Goal: Task Accomplishment & Management: Complete application form

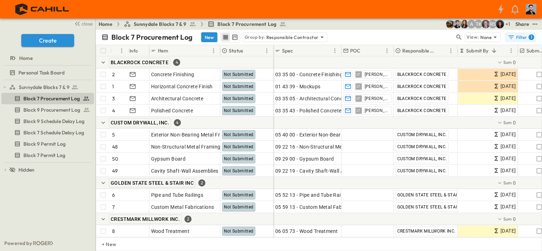
click at [533, 37] on div "1" at bounding box center [532, 37] width 6 height 6
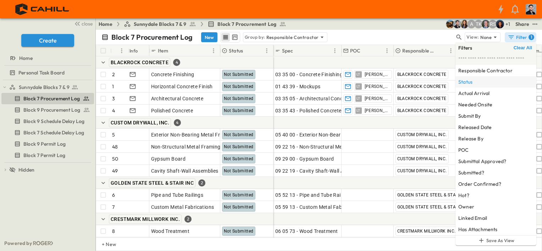
click at [501, 77] on div "Status" at bounding box center [495, 81] width 81 height 11
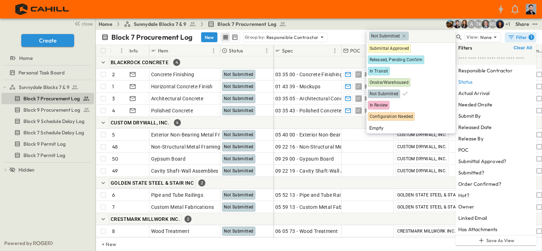
click at [401, 38] on icon at bounding box center [404, 36] width 6 height 6
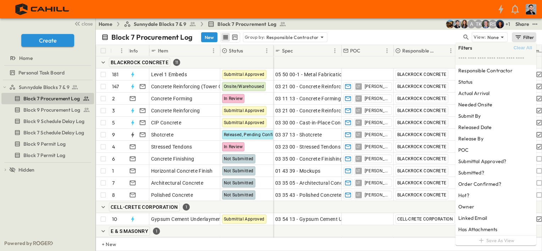
click at [369, 28] on div "Home Sunnydale Blocks 7 & 9 Block 7 Procurement Log + 1 RS TK A Share" at bounding box center [319, 23] width 446 height 11
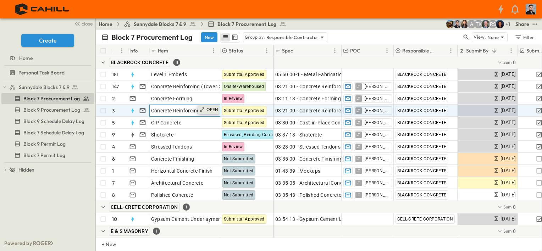
click at [209, 109] on p "OPEN" at bounding box center [212, 110] width 12 height 6
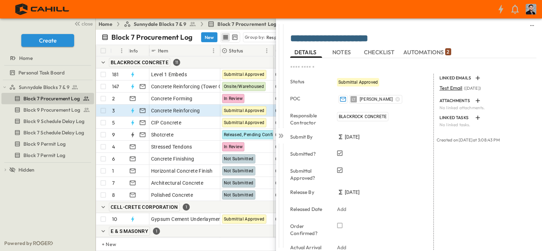
click at [175, 39] on p "Block 7 Procurement Log" at bounding box center [151, 37] width 81 height 10
click at [206, 38] on button "New" at bounding box center [197, 37] width 16 height 10
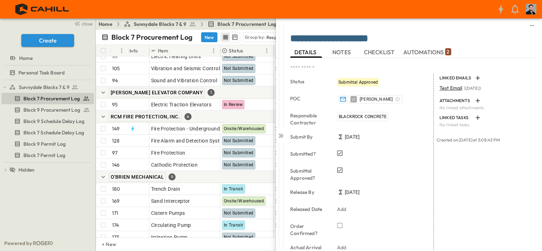
scroll to position [1806, 0]
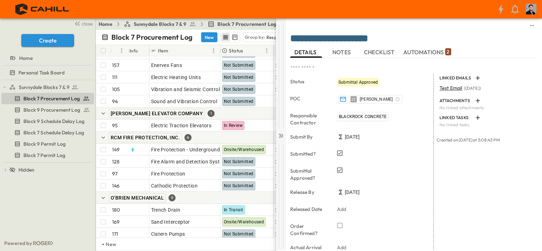
click at [278, 133] on icon at bounding box center [280, 135] width 7 height 7
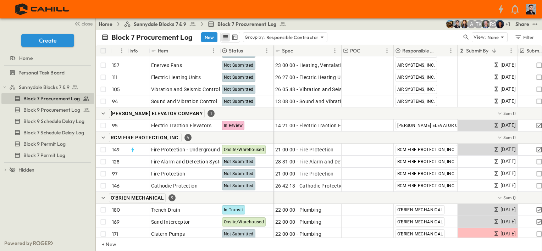
click at [215, 34] on button "New" at bounding box center [209, 37] width 16 height 10
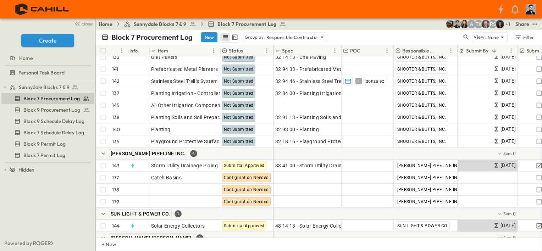
scroll to position [2586, 0]
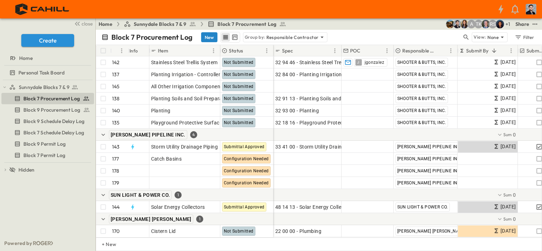
click at [209, 38] on button "New" at bounding box center [209, 37] width 16 height 10
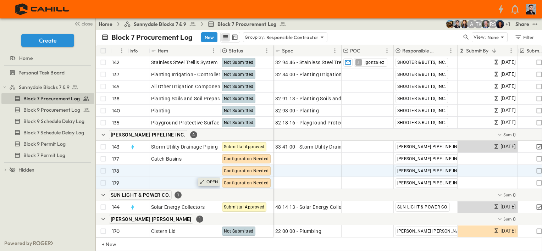
scroll to position [2598, 0]
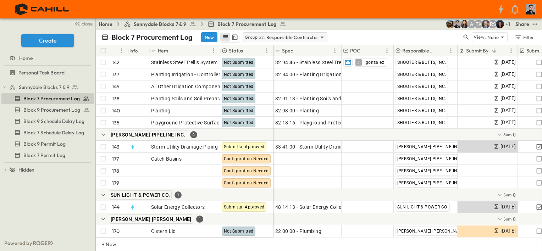
click at [286, 35] on p "Responsible Contractor" at bounding box center [292, 37] width 52 height 7
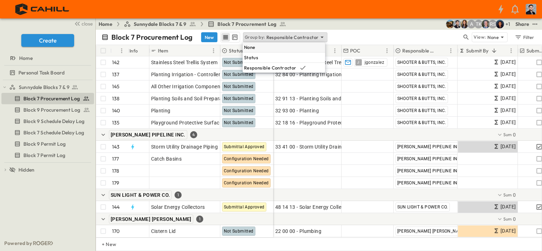
click at [279, 48] on div "None" at bounding box center [284, 47] width 83 height 10
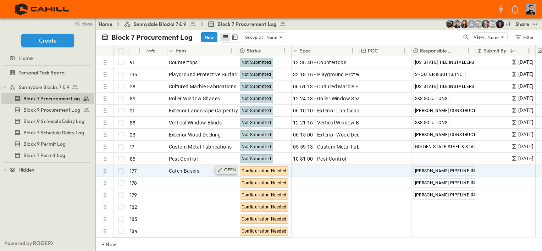
scroll to position [2043, 0]
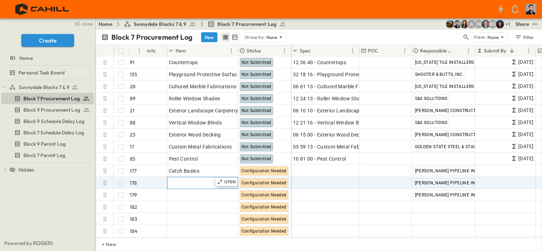
click at [203, 179] on div "Add Item" at bounding box center [202, 183] width 67 height 10
click at [203, 179] on input "text" at bounding box center [202, 182] width 70 height 9
type input "*"
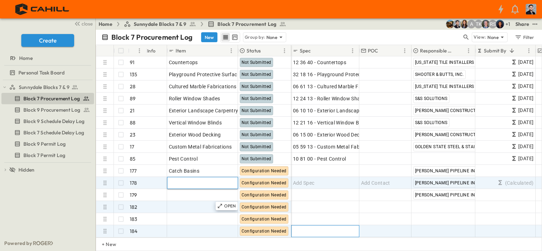
drag, startPoint x: 313, startPoint y: 222, endPoint x: 254, endPoint y: 198, distance: 63.6
click at [314, 226] on div "Add Spec" at bounding box center [325, 231] width 65 height 10
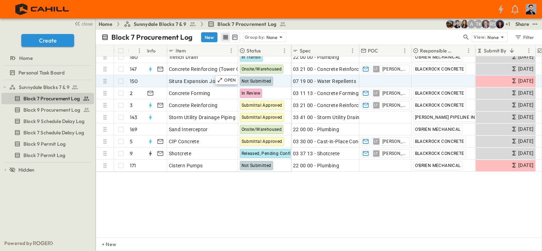
scroll to position [0, 0]
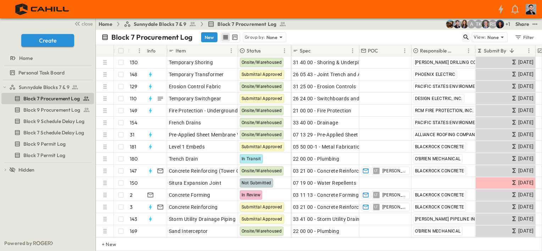
click at [464, 36] on icon "button" at bounding box center [466, 37] width 5 height 5
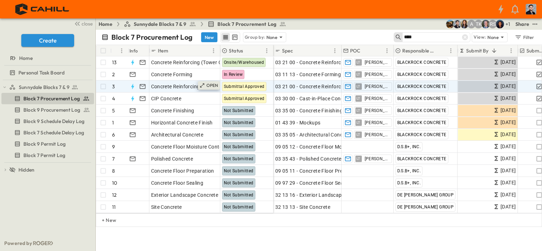
type input "****"
click at [209, 84] on p "OPEN" at bounding box center [212, 86] width 12 height 6
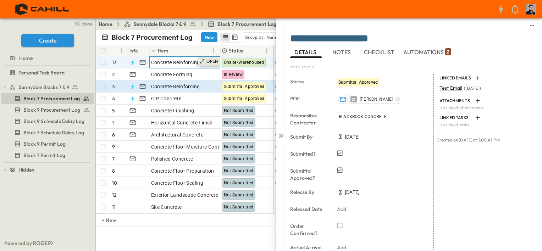
click at [210, 60] on p "OPEN" at bounding box center [212, 62] width 12 height 6
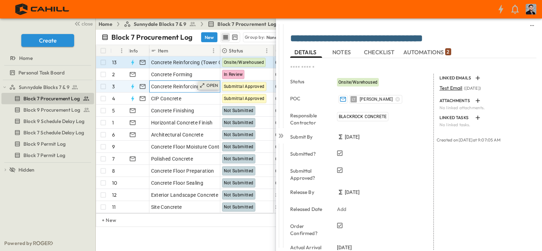
click at [209, 85] on p "OPEN" at bounding box center [212, 86] width 12 height 6
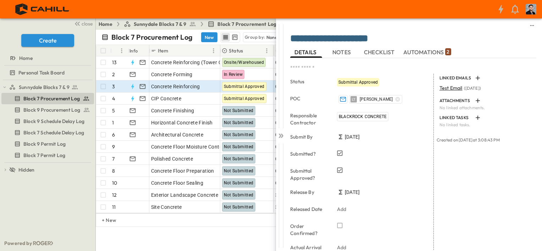
click at [389, 49] on span "CHECKLIST" at bounding box center [380, 52] width 32 height 6
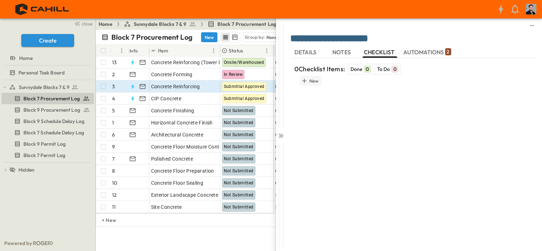
click at [320, 81] on button "New" at bounding box center [311, 81] width 22 height 10
type textarea "**********"
click at [311, 95] on h6 "New" at bounding box center [314, 92] width 10 height 7
click at [319, 94] on textarea at bounding box center [420, 93] width 221 height 7
type textarea "**********"
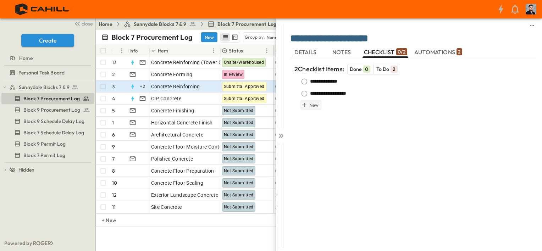
click at [315, 104] on h6 "New" at bounding box center [314, 104] width 10 height 7
type textarea "**********"
click at [313, 148] on div "**********" at bounding box center [413, 144] width 246 height 197
click at [305, 81] on icon "button" at bounding box center [304, 81] width 7 height 7
click at [384, 145] on div "**********" at bounding box center [413, 144] width 246 height 197
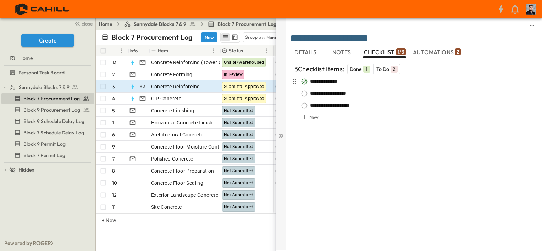
click at [277, 138] on icon at bounding box center [280, 135] width 7 height 7
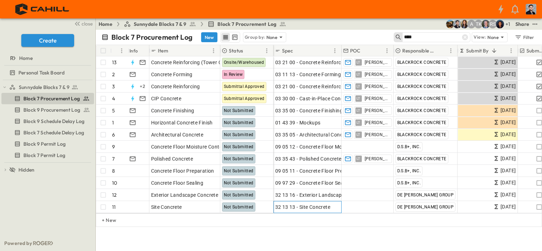
drag, startPoint x: 280, startPoint y: 212, endPoint x: 277, endPoint y: 217, distance: 5.1
click at [278, 220] on div "# Info Item Status Spec POC Responsible Contractor Submit By Submitted? Submitt…" at bounding box center [319, 136] width 446 height 182
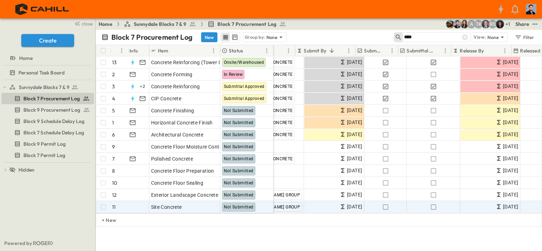
scroll to position [0, 162]
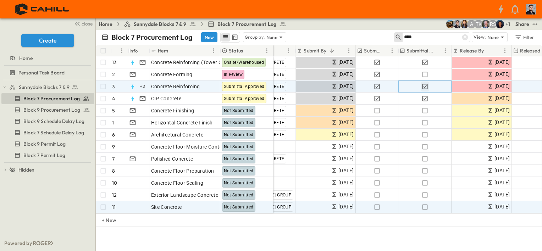
click at [426, 87] on icon "button" at bounding box center [424, 86] width 7 height 7
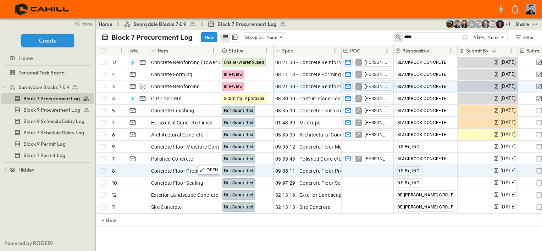
scroll to position [0, 0]
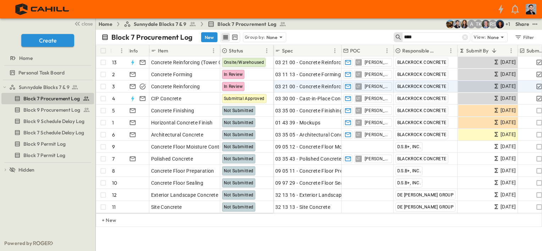
click at [437, 40] on input "****" at bounding box center [429, 37] width 50 height 10
click at [437, 38] on input "****" at bounding box center [429, 37] width 50 height 10
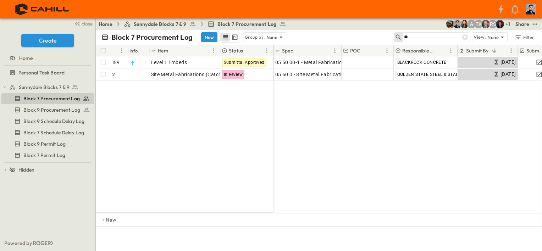
click at [437, 38] on input "**" at bounding box center [429, 37] width 50 height 10
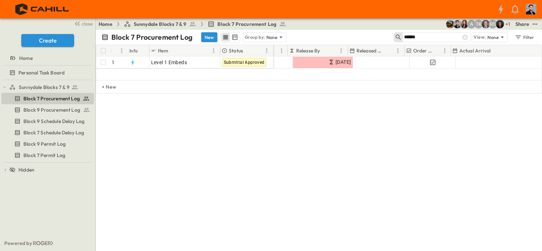
scroll to position [0, 324]
type input "******"
drag, startPoint x: 400, startPoint y: 75, endPoint x: 431, endPoint y: 76, distance: 30.5
click at [432, 77] on div "# Info Item Status Spec POC Responsible Contractor Submit By Submitted? Submitt…" at bounding box center [319, 62] width 446 height 35
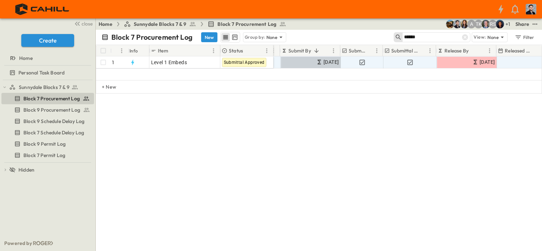
scroll to position [0, 177]
click at [362, 61] on icon "button" at bounding box center [361, 62] width 7 height 7
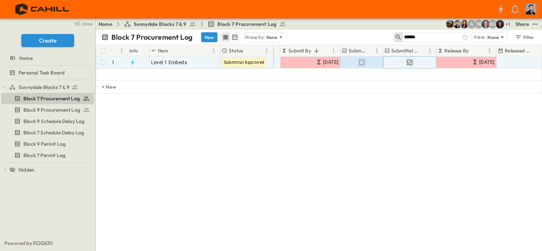
click at [411, 61] on icon "button" at bounding box center [409, 62] width 5 height 5
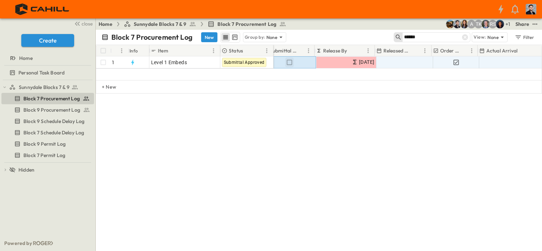
scroll to position [0, 299]
click at [455, 62] on icon "button" at bounding box center [454, 62] width 5 height 5
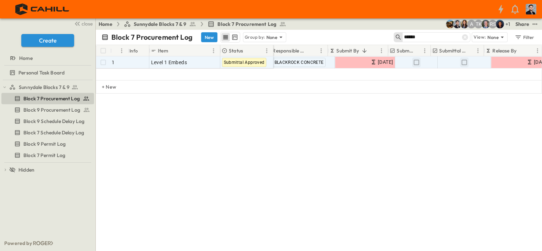
scroll to position [0, 129]
click at [410, 62] on icon "button" at bounding box center [409, 62] width 7 height 7
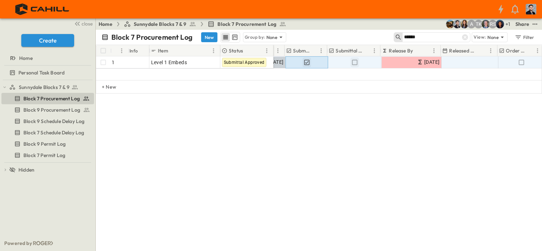
scroll to position [0, 204]
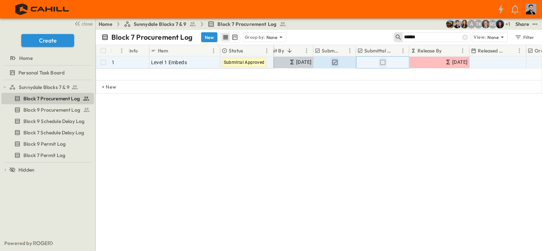
click at [380, 63] on icon "button" at bounding box center [382, 62] width 5 height 5
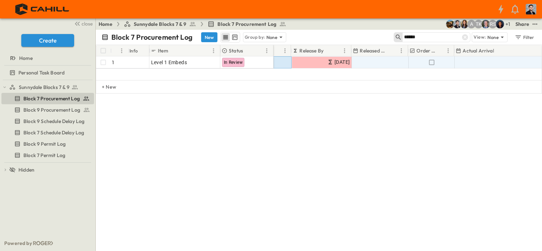
scroll to position [0, 324]
click at [427, 61] on icon "button" at bounding box center [429, 62] width 5 height 5
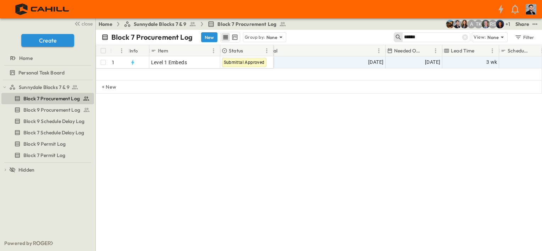
scroll to position [0, 549]
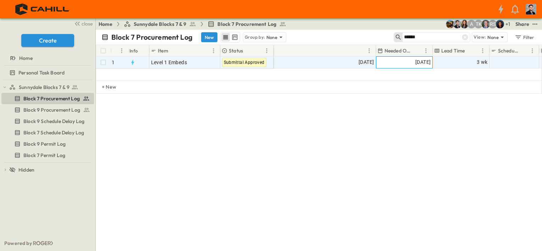
click at [419, 63] on span "[DATE]" at bounding box center [422, 62] width 15 height 8
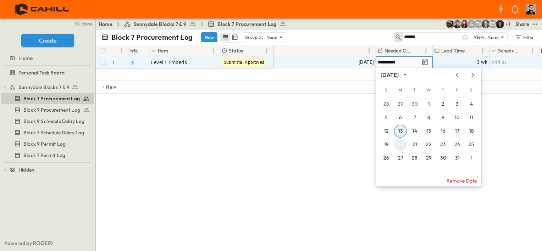
click at [401, 142] on button "20" at bounding box center [400, 144] width 13 height 13
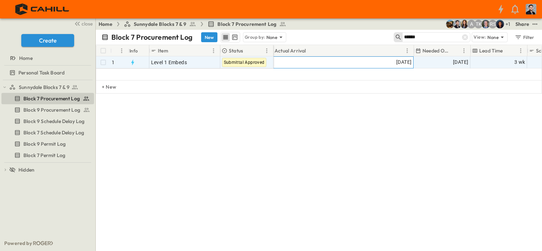
scroll to position [0, 511]
click at [372, 63] on div "[DATE]" at bounding box center [339, 62] width 147 height 11
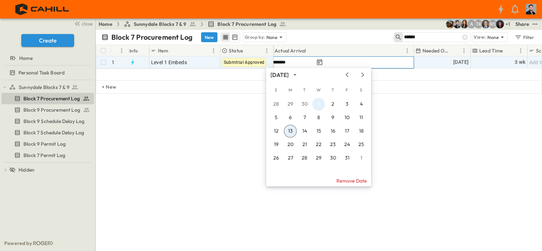
click at [323, 105] on button "1" at bounding box center [318, 104] width 13 height 13
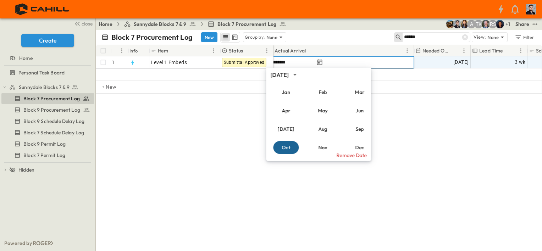
click at [287, 148] on button "Oct" at bounding box center [286, 147] width 26 height 13
click at [236, 138] on div "**********" at bounding box center [319, 98] width 446 height 106
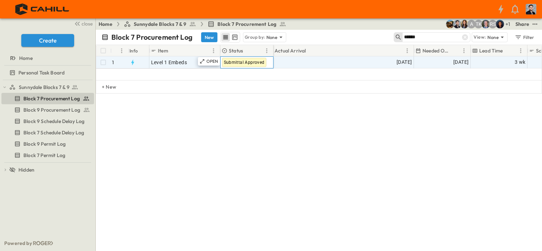
click at [246, 58] on div "Submittal Approved" at bounding box center [244, 62] width 44 height 9
click at [246, 59] on div "Submittal Approved" at bounding box center [244, 62] width 44 height 9
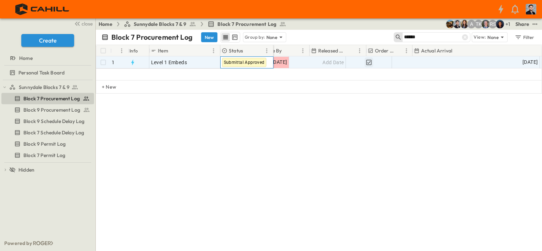
scroll to position [0, 364]
click at [350, 59] on span "Add Date" at bounding box center [353, 62] width 21 height 7
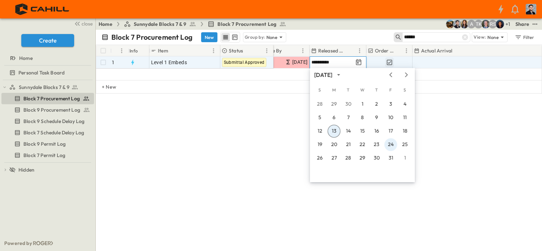
click at [392, 73] on icon "Previous month" at bounding box center [391, 75] width 9 height 6
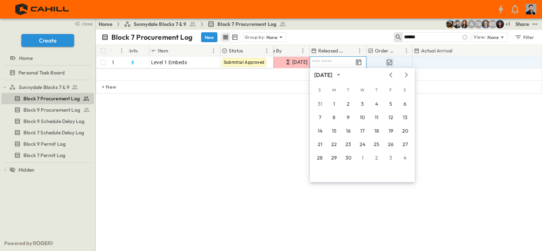
click at [388, 157] on button "3" at bounding box center [391, 158] width 13 height 13
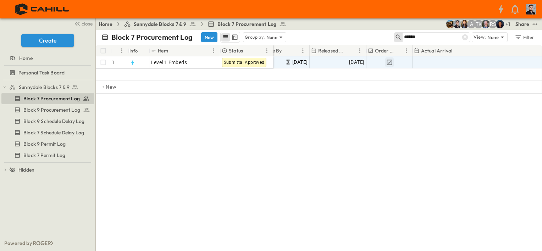
click at [387, 164] on div "Block 7 Procurement Log New Group by: None ****** View: None Filter # Info Item…" at bounding box center [319, 140] width 446 height 221
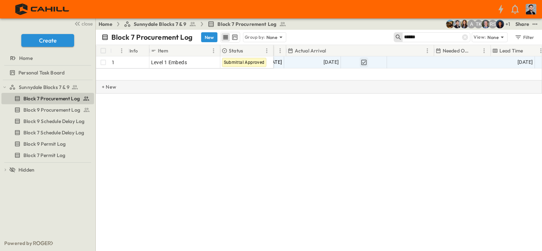
scroll to position [0, 498]
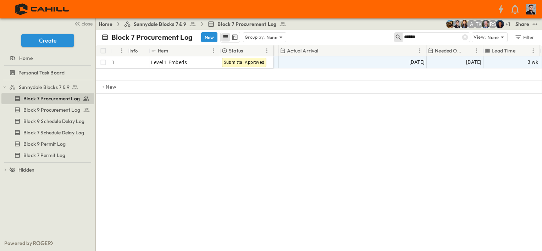
click at [372, 112] on div "# Info Item Status Submit By Submitted? Submittal Approved? Release By Released…" at bounding box center [319, 98] width 446 height 106
click at [244, 62] on span "Submittal Approved" at bounding box center [244, 62] width 41 height 5
click at [210, 61] on p "OPEN" at bounding box center [212, 62] width 12 height 6
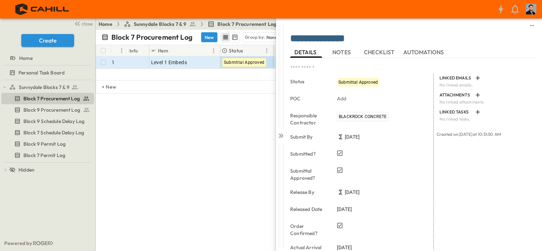
click at [350, 84] on span "Submittal Approved" at bounding box center [357, 82] width 39 height 5
click at [230, 111] on div "# Info Item Status Submit By Submitted? Submittal Approved? Release By Released…" at bounding box center [319, 98] width 446 height 106
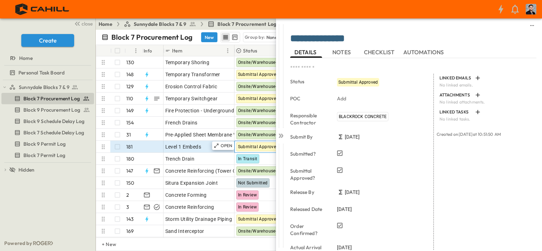
drag, startPoint x: 245, startPoint y: 152, endPoint x: 241, endPoint y: 150, distance: 4.6
click at [245, 152] on div "Submittal Approved" at bounding box center [260, 147] width 53 height 12
click at [282, 136] on icon at bounding box center [282, 136] width 3 height 4
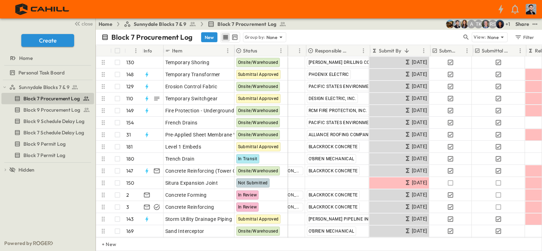
scroll to position [0, 101]
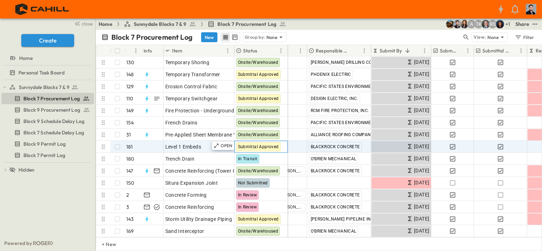
click at [247, 146] on span "Submittal Approved" at bounding box center [258, 146] width 41 height 5
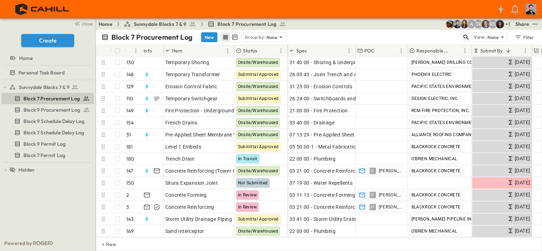
click at [466, 37] on icon "button" at bounding box center [466, 37] width 7 height 7
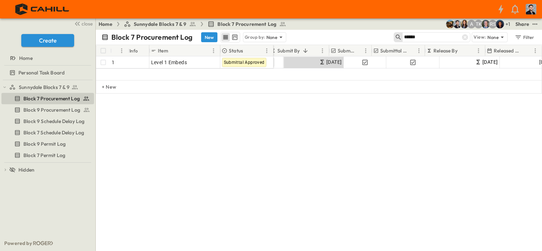
scroll to position [0, 198]
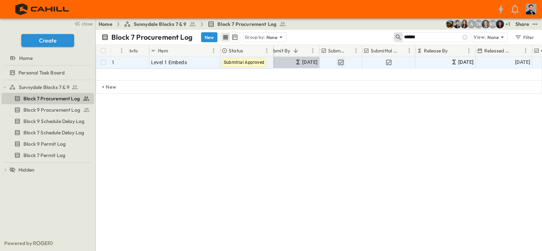
type input "******"
click at [343, 62] on icon "button" at bounding box center [340, 62] width 5 height 5
click at [388, 62] on icon "button" at bounding box center [388, 62] width 5 height 5
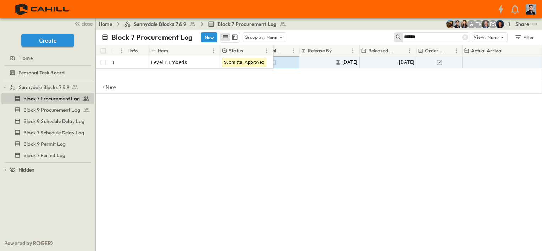
scroll to position [0, 329]
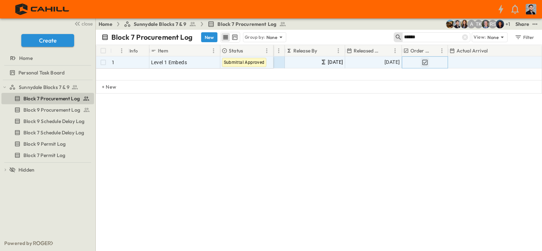
click at [427, 63] on icon "button" at bounding box center [424, 62] width 5 height 5
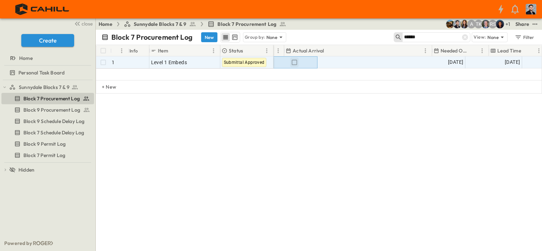
scroll to position [0, 492]
click at [271, 109] on div "# Info Item Status Submit By Submitted? Submittal Approved? Release By Released…" at bounding box center [319, 98] width 446 height 106
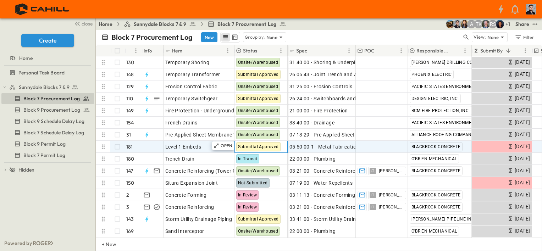
click at [253, 148] on span "Submittal Approved" at bounding box center [258, 146] width 41 height 5
click at [220, 145] on div "OPEN" at bounding box center [223, 146] width 22 height 9
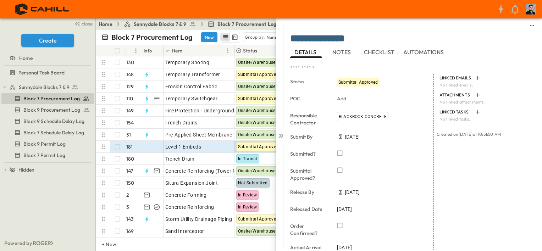
click at [353, 52] on button "NOTES" at bounding box center [342, 51] width 32 height 11
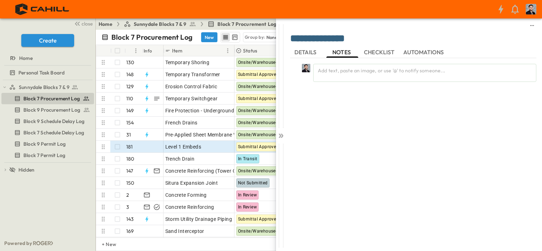
click at [382, 50] on span "CHECKLIST" at bounding box center [380, 52] width 32 height 6
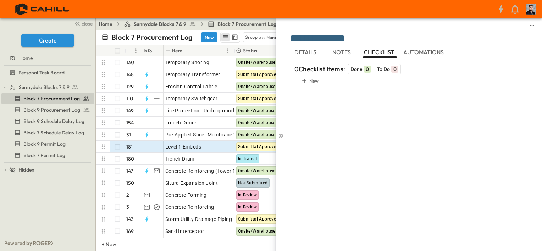
click at [308, 49] on span "DETAILS" at bounding box center [305, 52] width 23 height 6
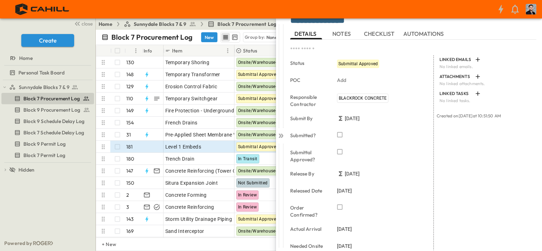
scroll to position [35, 0]
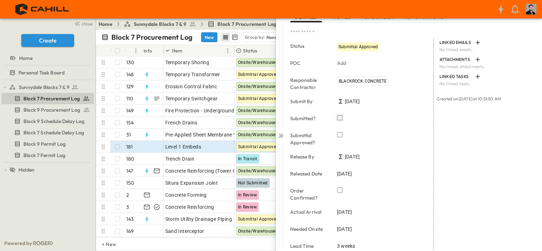
click at [337, 118] on icon "button" at bounding box center [339, 117] width 7 height 7
click at [340, 135] on icon "button" at bounding box center [339, 134] width 7 height 7
click at [339, 189] on icon "button" at bounding box center [339, 190] width 7 height 7
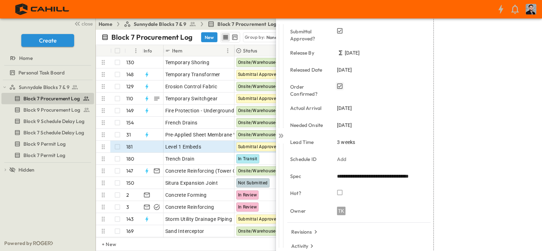
scroll to position [142, 0]
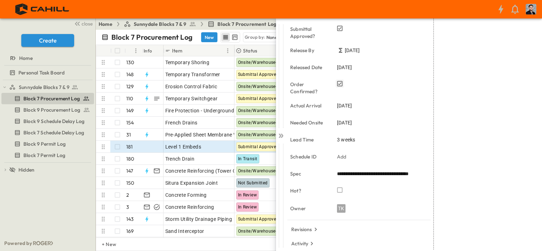
click at [461, 130] on div "LINKED EMAILS No linked emails. ATTACHMENTS No linked attachments. LINKED TASKS…" at bounding box center [485, 92] width 103 height 320
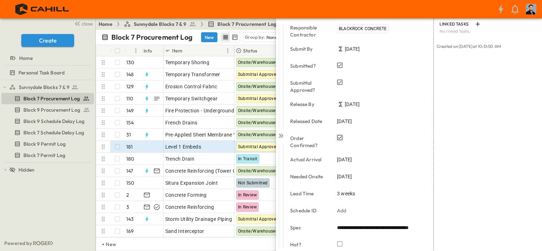
scroll to position [106, 0]
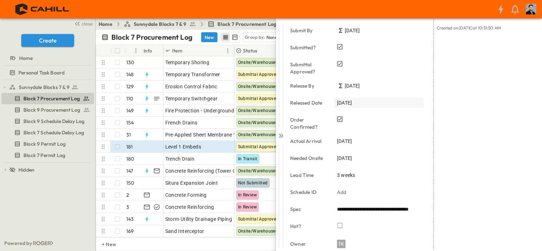
click at [356, 107] on div "Released Date [DATE]" at bounding box center [361, 103] width 143 height 17
click at [352, 104] on span "[DATE]" at bounding box center [344, 102] width 15 height 7
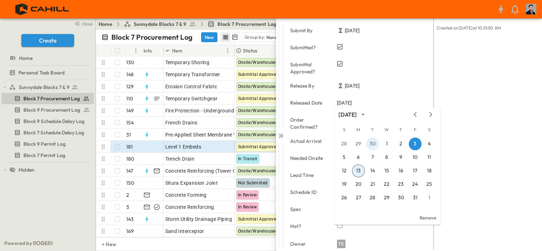
click at [368, 140] on button "30" at bounding box center [372, 144] width 13 height 13
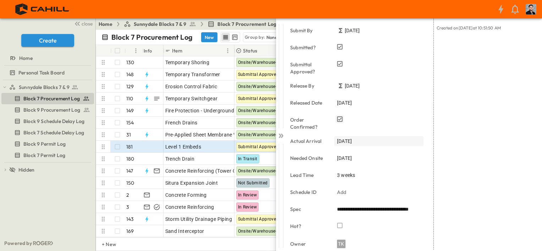
scroll to position [142, 0]
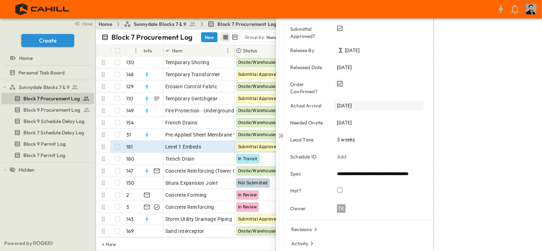
click at [352, 108] on span "[DATE]" at bounding box center [344, 105] width 15 height 7
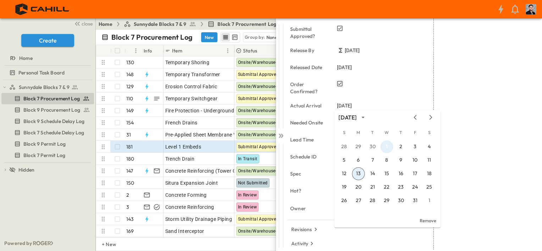
click at [381, 147] on button "1" at bounding box center [386, 146] width 13 height 13
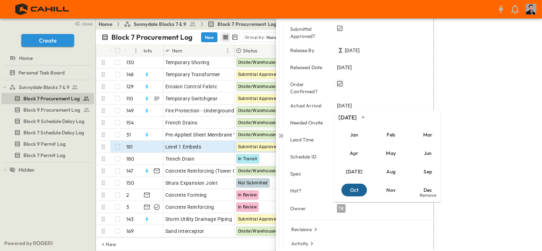
click at [358, 193] on button "Oct" at bounding box center [354, 190] width 26 height 13
click at [502, 180] on div "LINKED EMAILS No linked emails. ATTACHMENTS No linked attachments. LINKED TASKS…" at bounding box center [485, 92] width 103 height 320
click at [459, 103] on div "LINKED EMAILS No linked emails. ATTACHMENTS No linked attachments. LINKED TASKS…" at bounding box center [485, 92] width 103 height 320
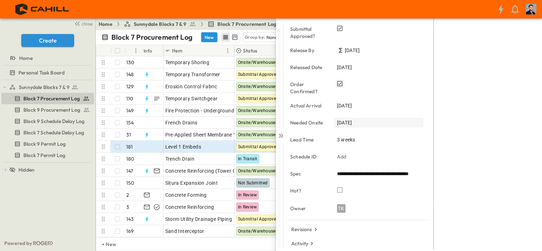
click at [352, 122] on span "[DATE]" at bounding box center [344, 122] width 15 height 7
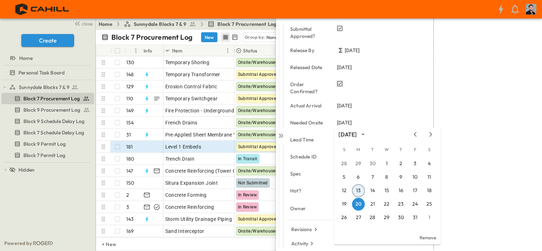
click at [480, 204] on div "LINKED EMAILS No linked emails. ATTACHMENTS No linked attachments. LINKED TASKS…" at bounding box center [485, 92] width 103 height 320
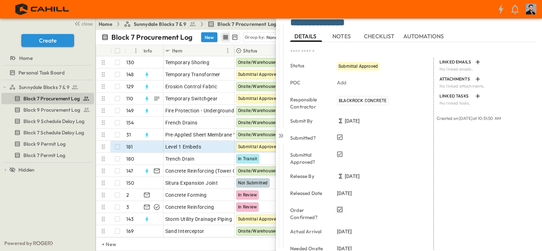
scroll to position [0, 0]
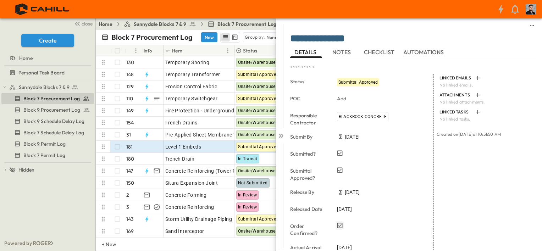
click at [362, 87] on div "Status Submittal Approved" at bounding box center [361, 82] width 143 height 17
click at [362, 83] on div "Submittal Approved" at bounding box center [358, 82] width 42 height 9
click at [362, 82] on span "Submittal Approved" at bounding box center [357, 82] width 39 height 5
click at [350, 52] on span "NOTES" at bounding box center [342, 52] width 20 height 6
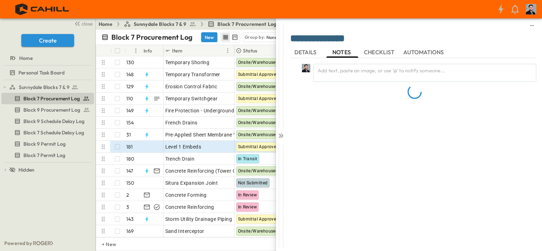
click at [375, 51] on span "CHECKLIST" at bounding box center [380, 52] width 32 height 6
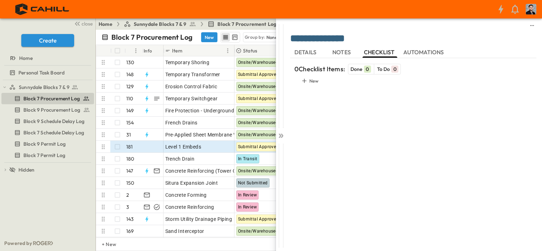
click at [306, 49] on span "DETAILS" at bounding box center [305, 52] width 23 height 6
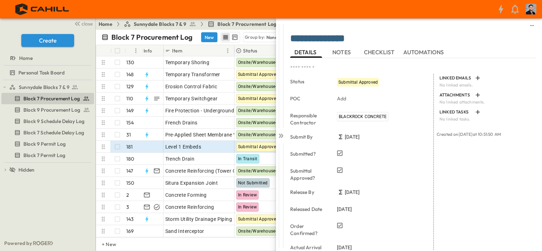
click at [350, 96] on div "Add" at bounding box center [378, 99] width 89 height 10
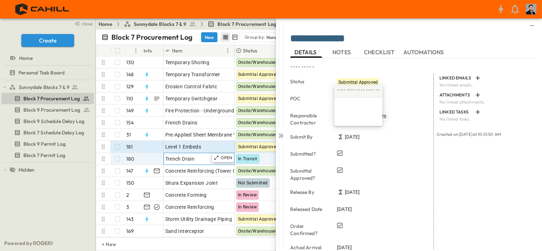
click at [203, 159] on div "Trench Drain" at bounding box center [198, 159] width 67 height 10
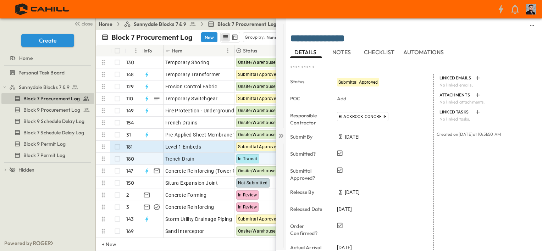
click at [283, 137] on icon at bounding box center [280, 135] width 7 height 7
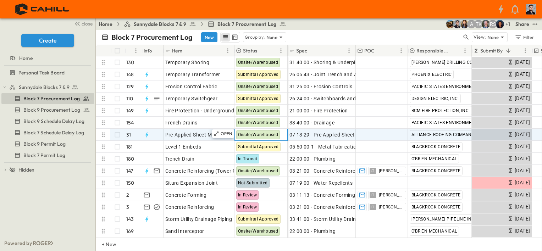
click at [272, 134] on span "Onsite/Warehoused" at bounding box center [258, 134] width 40 height 5
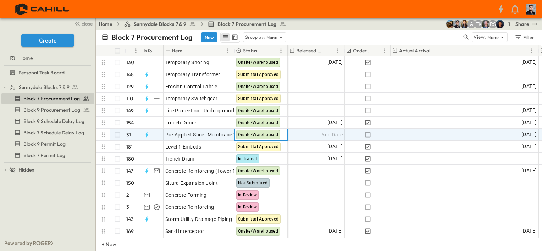
scroll to position [0, 375]
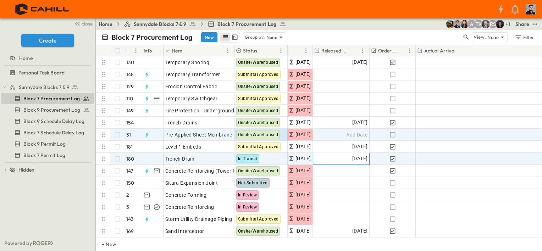
click at [363, 161] on span "[DATE]" at bounding box center [359, 159] width 15 height 8
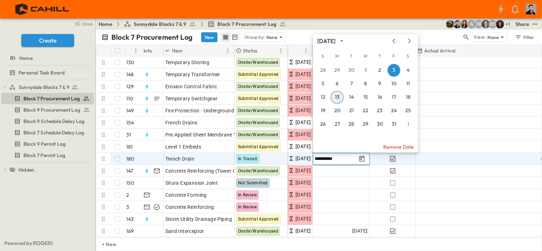
click at [389, 147] on button "Remove Date" at bounding box center [365, 146] width 105 height 11
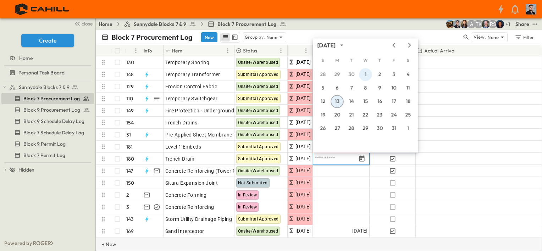
click at [364, 73] on button "1" at bounding box center [365, 74] width 13 height 13
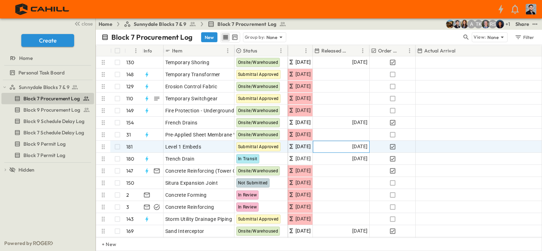
click at [352, 145] on span "[DATE]" at bounding box center [359, 147] width 15 height 8
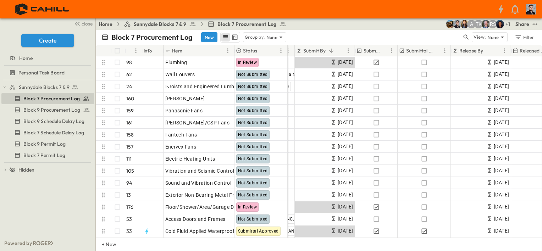
scroll to position [639, 177]
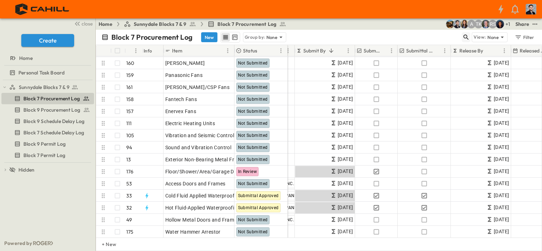
click at [465, 36] on icon "button" at bounding box center [466, 37] width 7 height 7
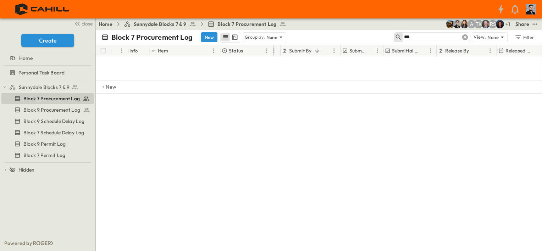
scroll to position [10, 177]
drag, startPoint x: 430, startPoint y: 40, endPoint x: 382, endPoint y: 39, distance: 48.6
click at [382, 38] on div "Block 7 Procurement Log New Group by: None *** View: None Filter" at bounding box center [319, 37] width 446 height 15
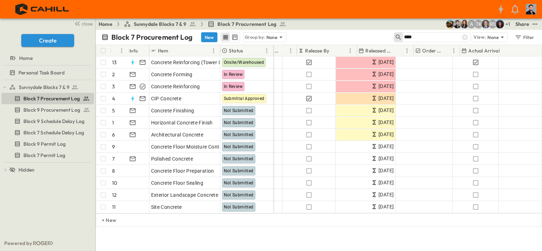
scroll to position [0, 323]
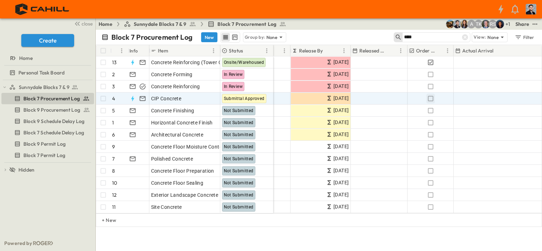
type input "****"
click at [434, 99] on button "button" at bounding box center [430, 99] width 9 height 10
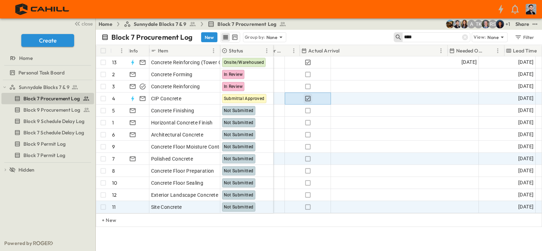
scroll to position [0, 477]
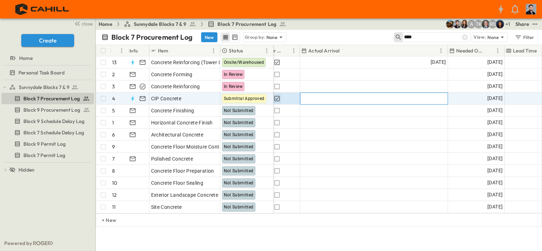
click at [425, 100] on span "Add Date" at bounding box center [435, 98] width 21 height 7
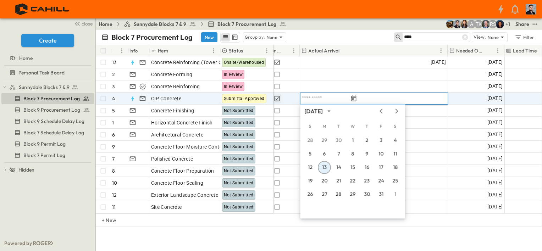
click at [325, 168] on button "13" at bounding box center [324, 167] width 13 height 13
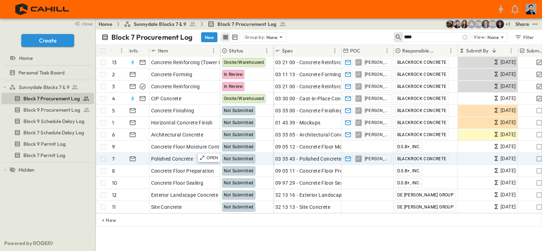
scroll to position [0, 0]
